Goal: Task Accomplishment & Management: Manage account settings

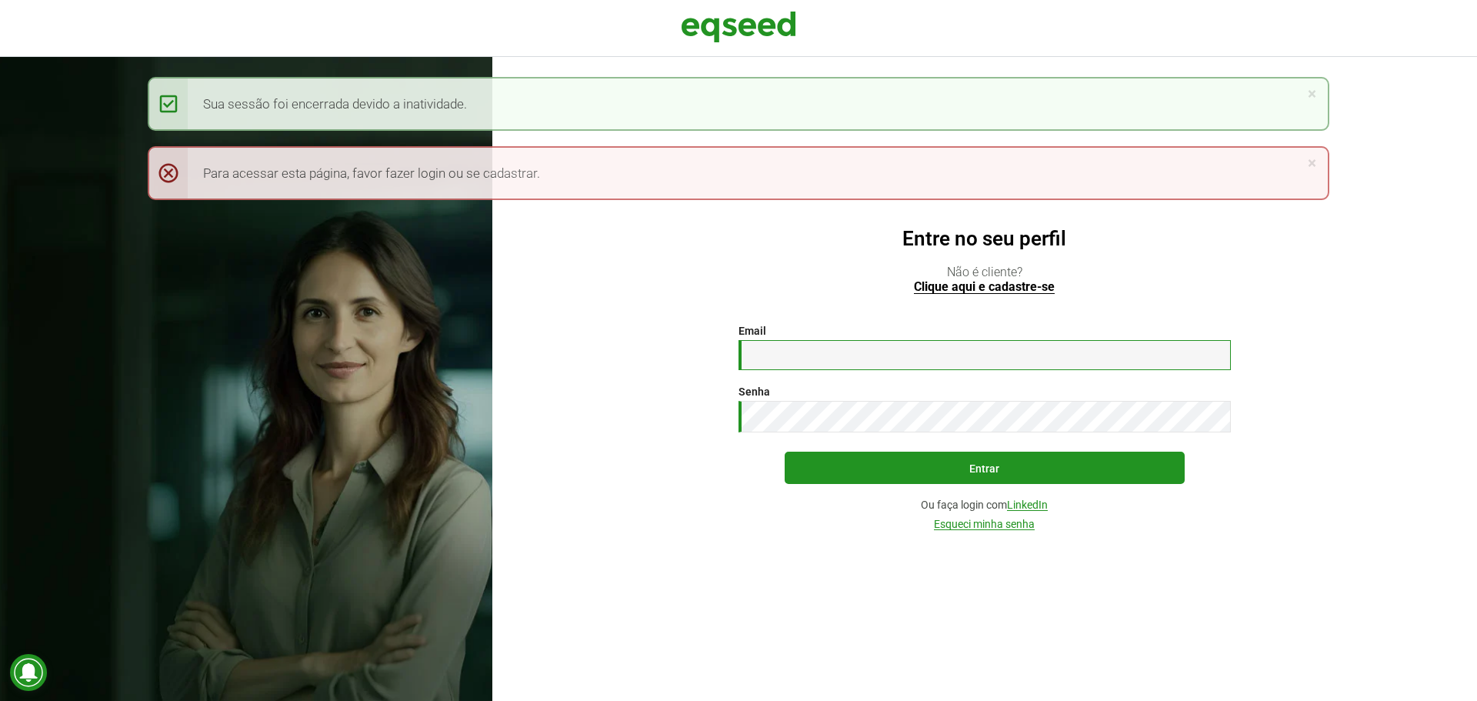
click at [885, 360] on input "Email *" at bounding box center [984, 355] width 492 height 30
type input "**********"
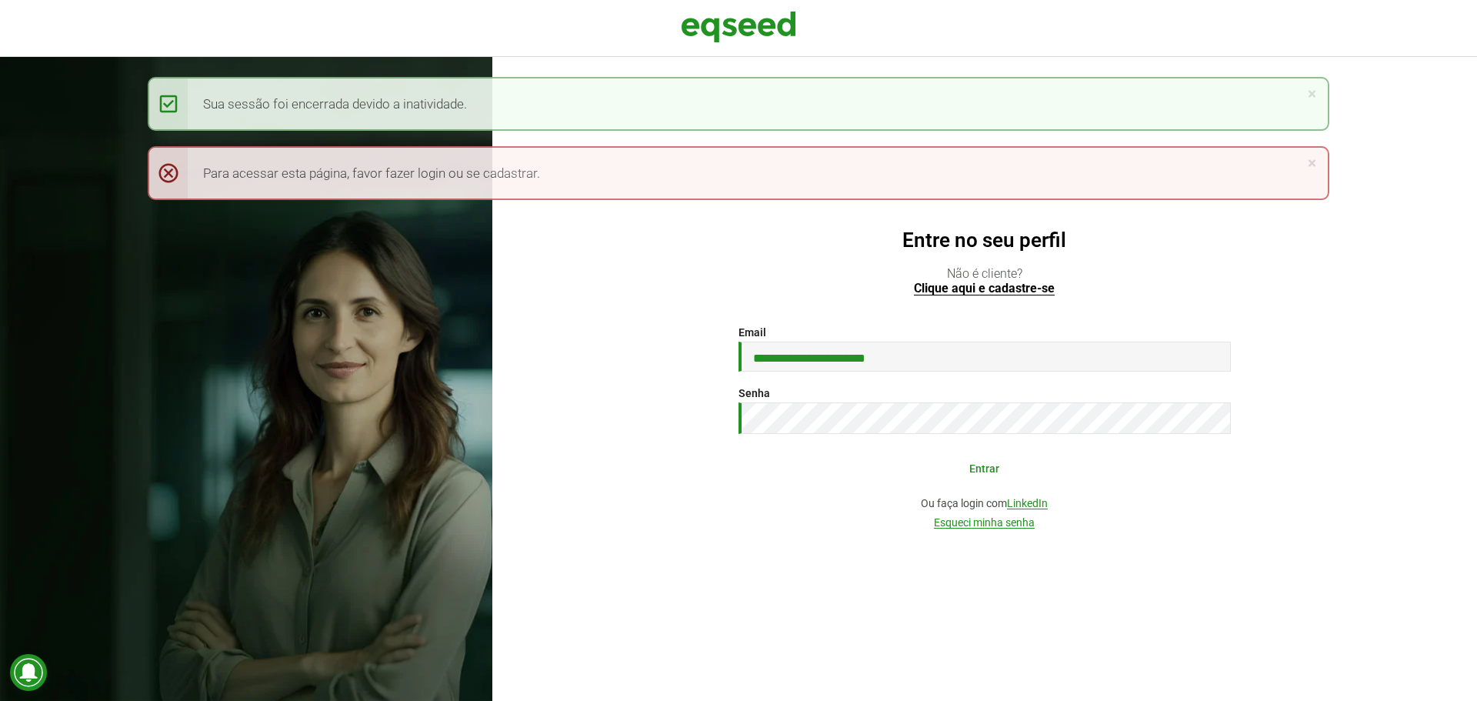
click at [960, 460] on button "Entrar" at bounding box center [985, 467] width 400 height 29
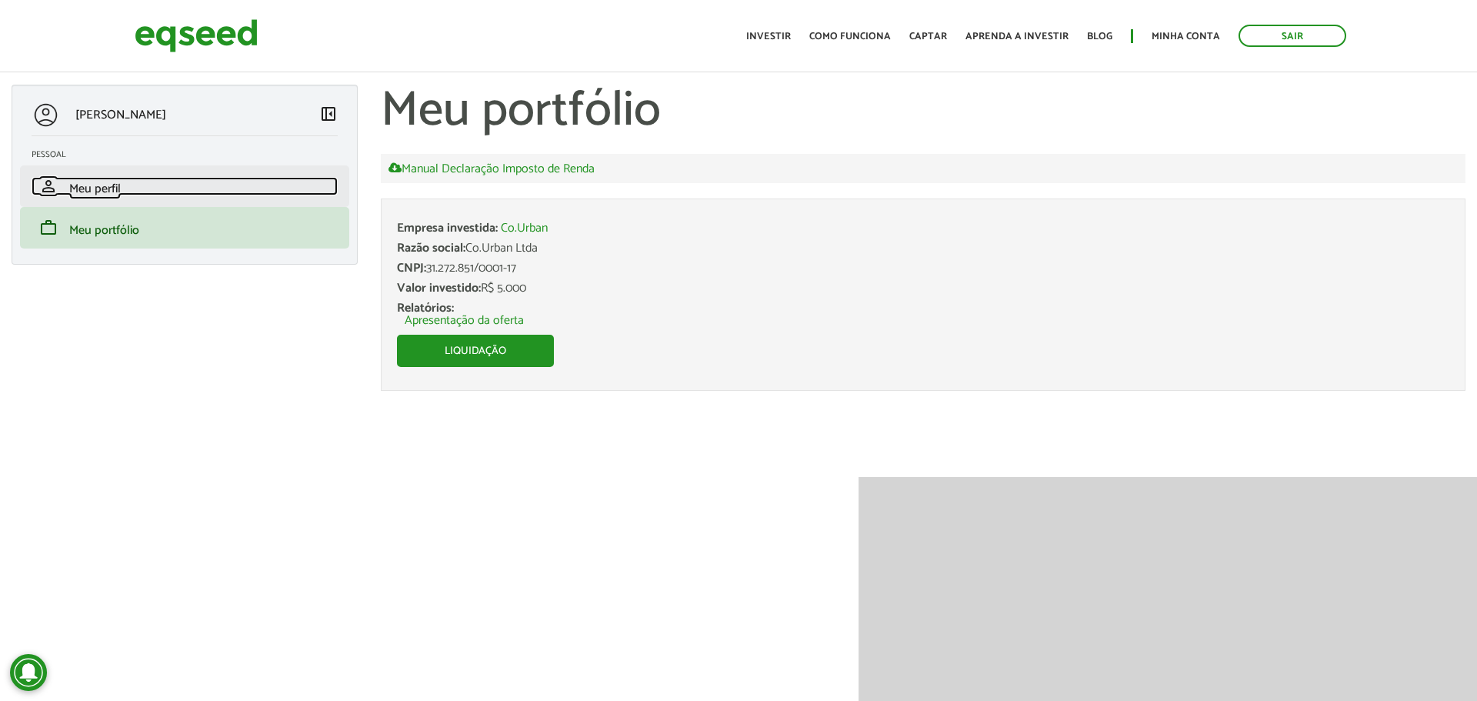
click at [105, 190] on span "Meu perfil" at bounding box center [95, 188] width 52 height 21
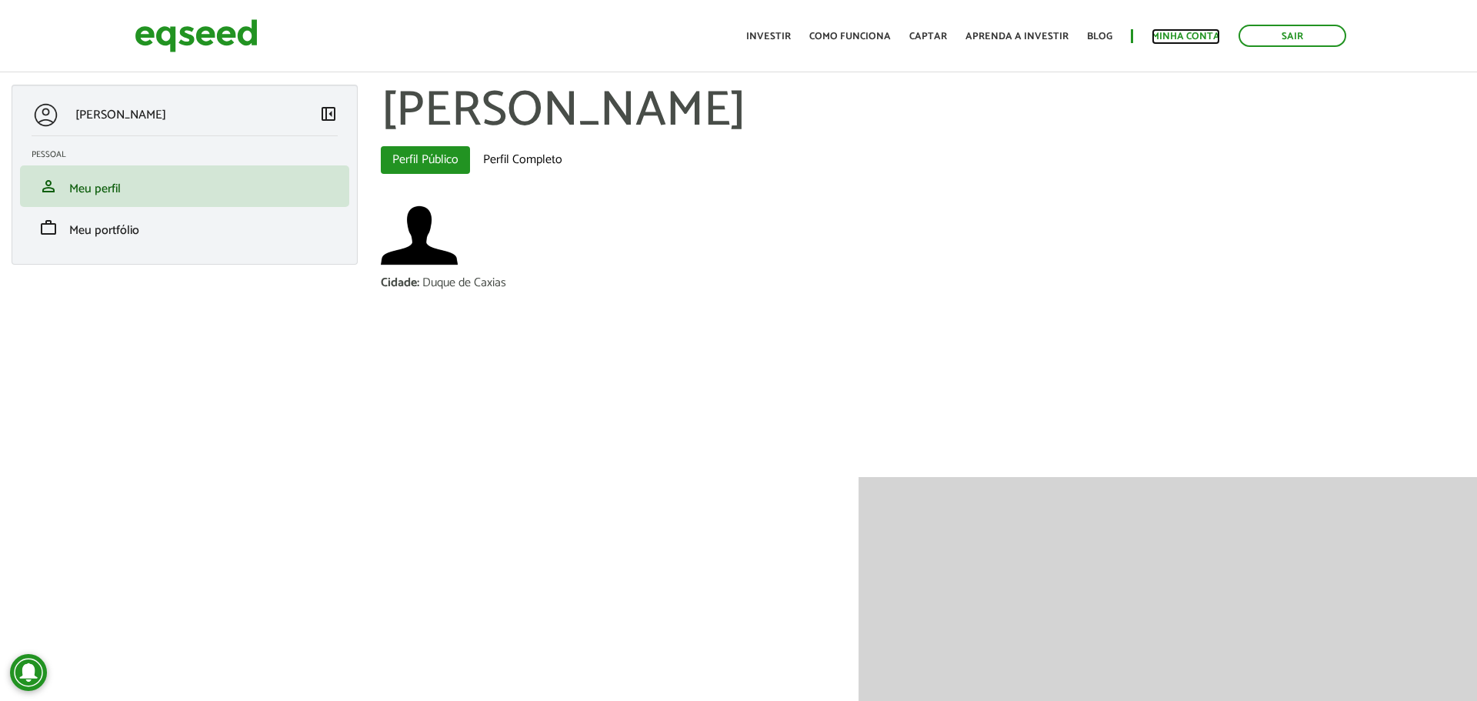
click at [1197, 35] on link "Minha conta" at bounding box center [1186, 37] width 68 height 10
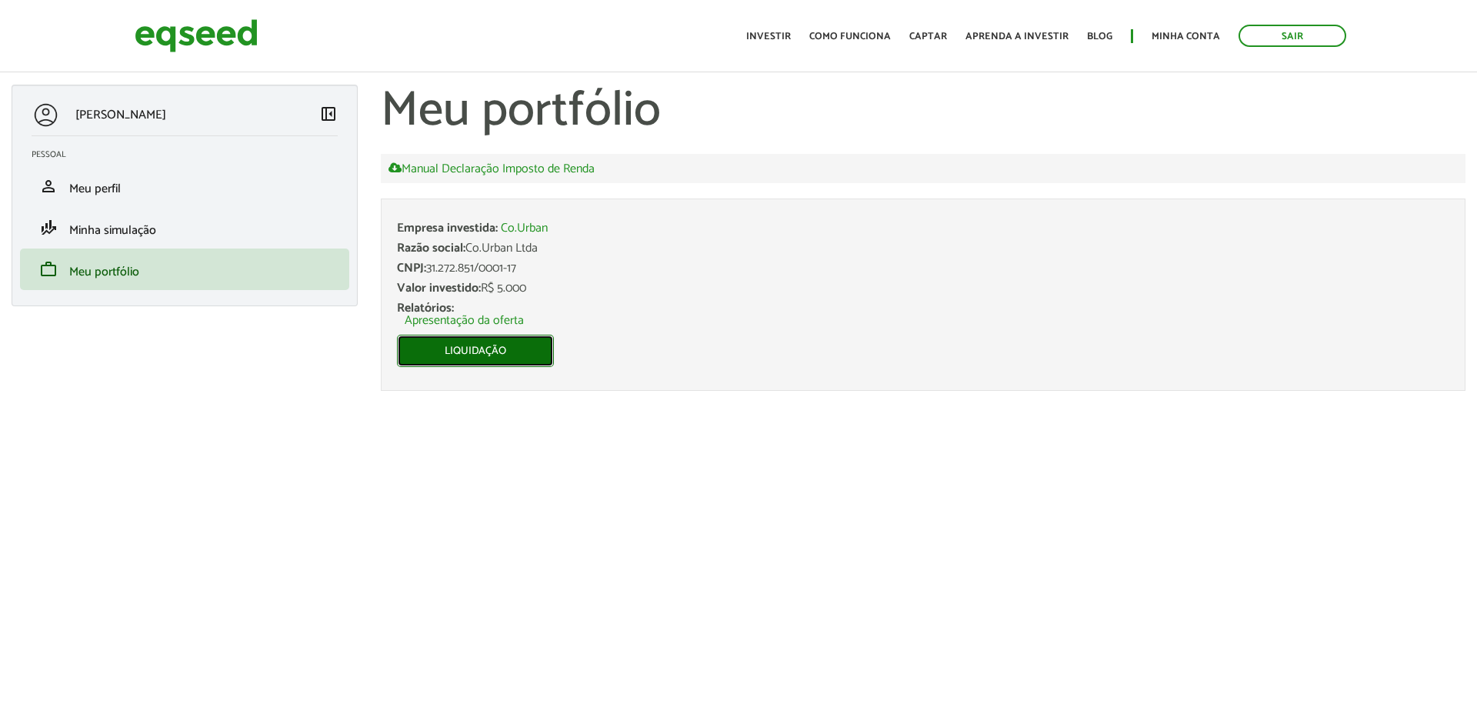
click at [502, 361] on link "Liquidação" at bounding box center [475, 351] width 157 height 32
